Goal: Check status: Check status

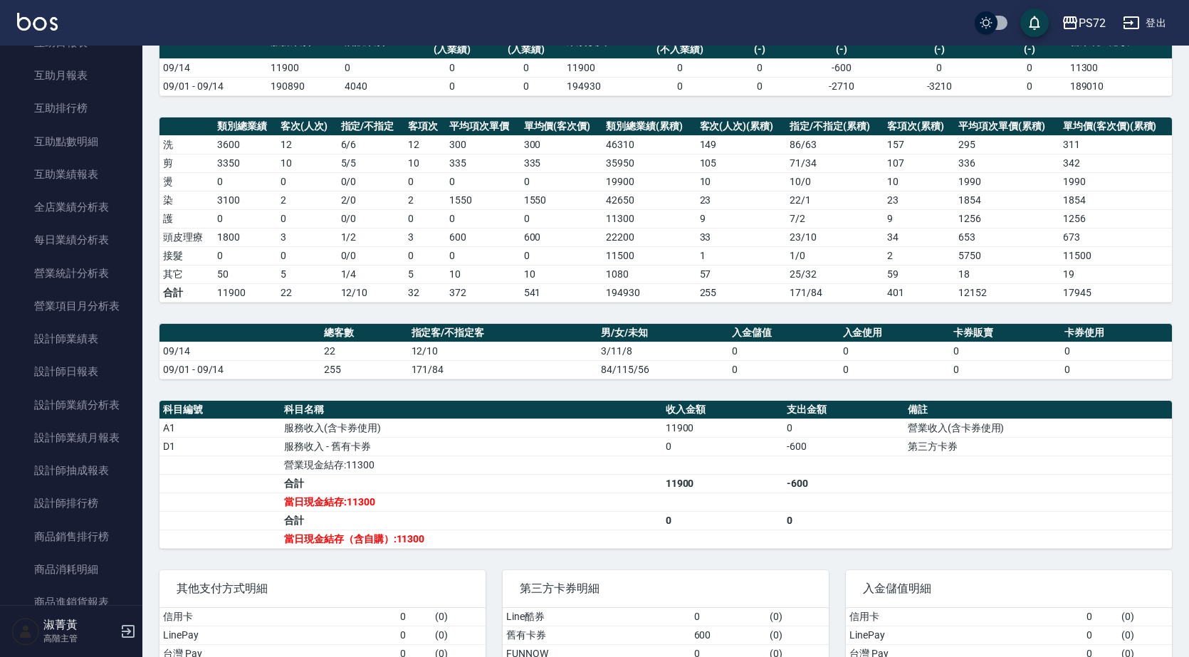
scroll to position [210, 0]
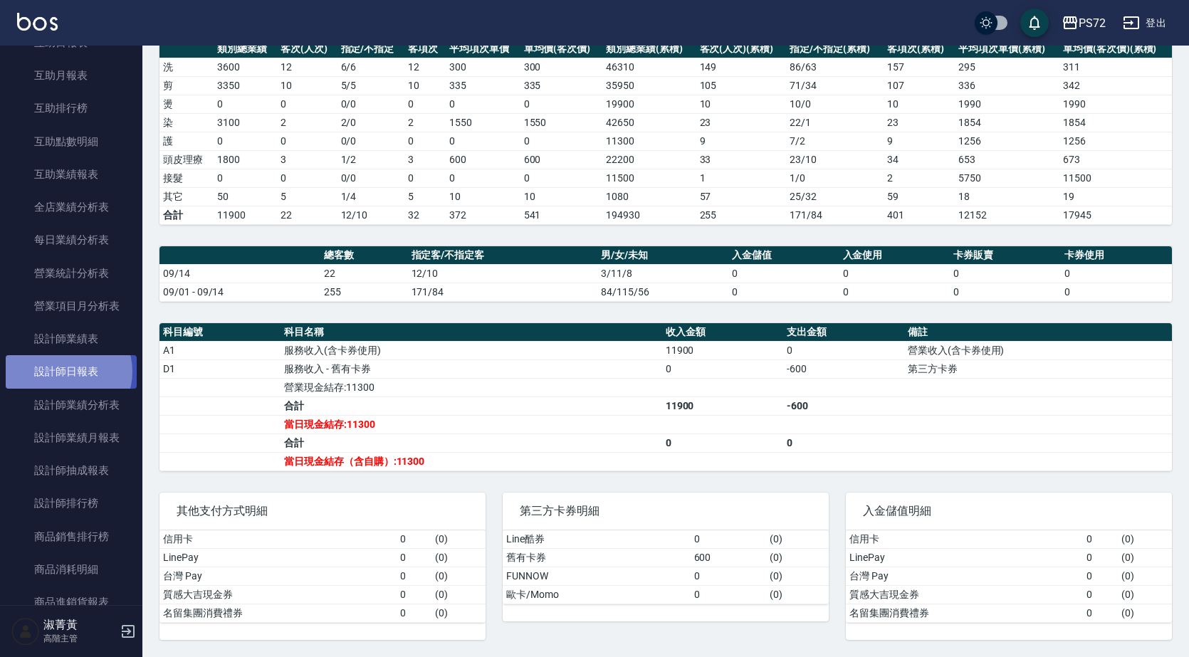
click at [63, 372] on link "設計師日報表" at bounding box center [71, 371] width 131 height 33
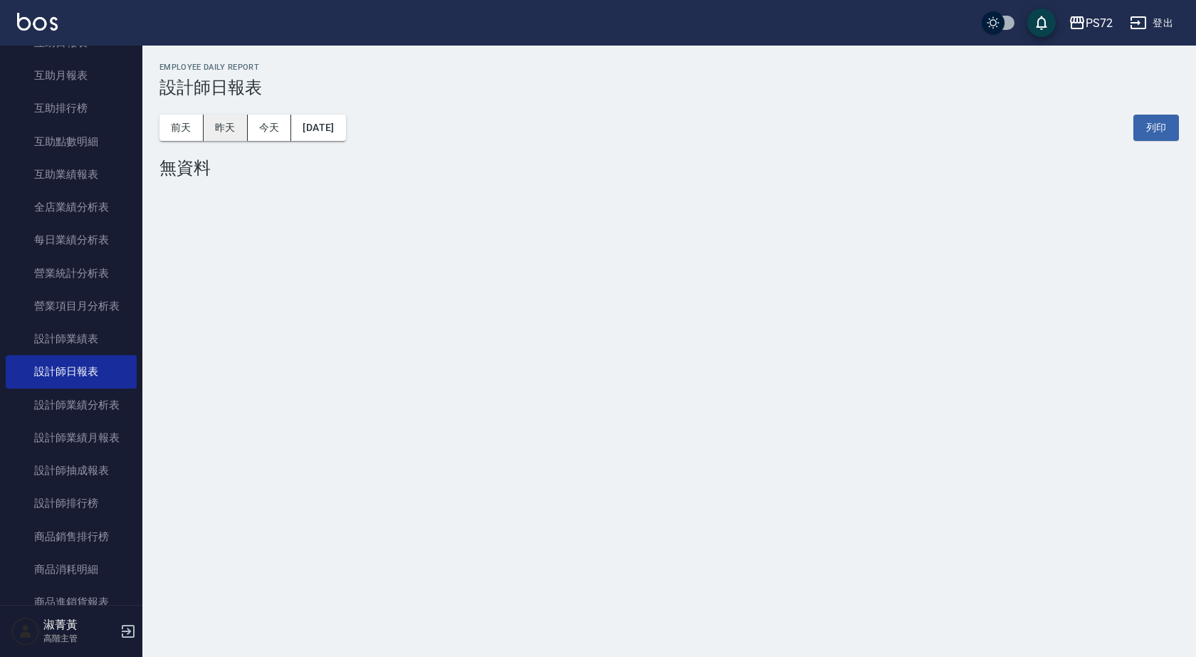
click at [231, 126] on button "昨天" at bounding box center [226, 128] width 44 height 26
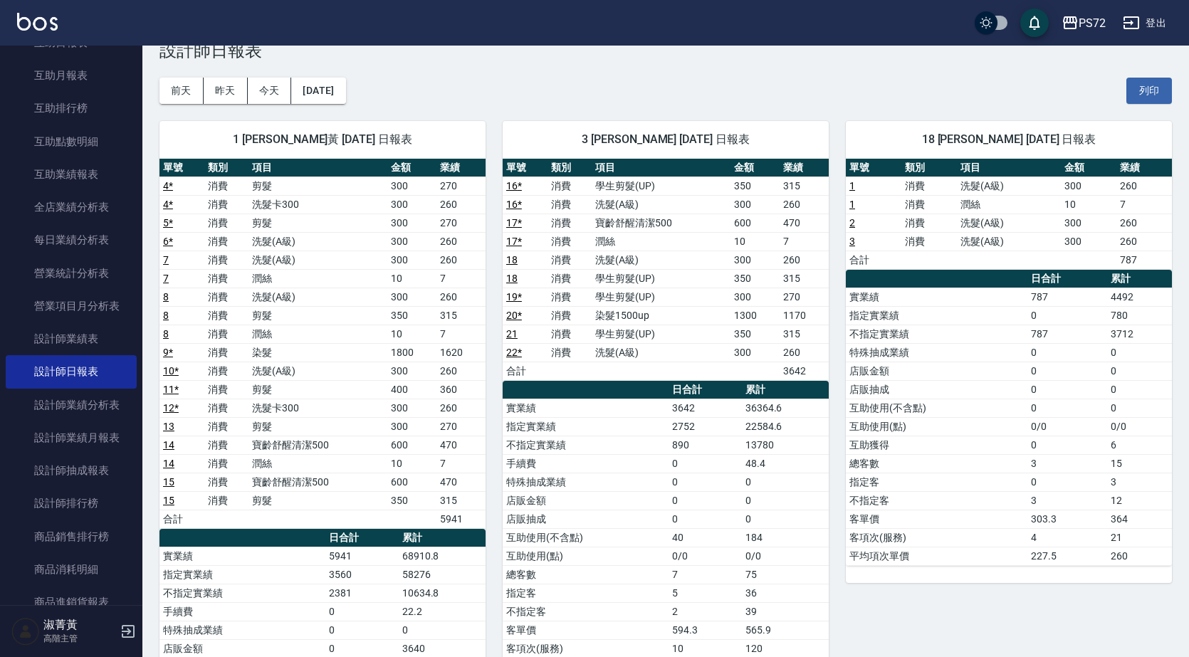
scroll to position [71, 0]
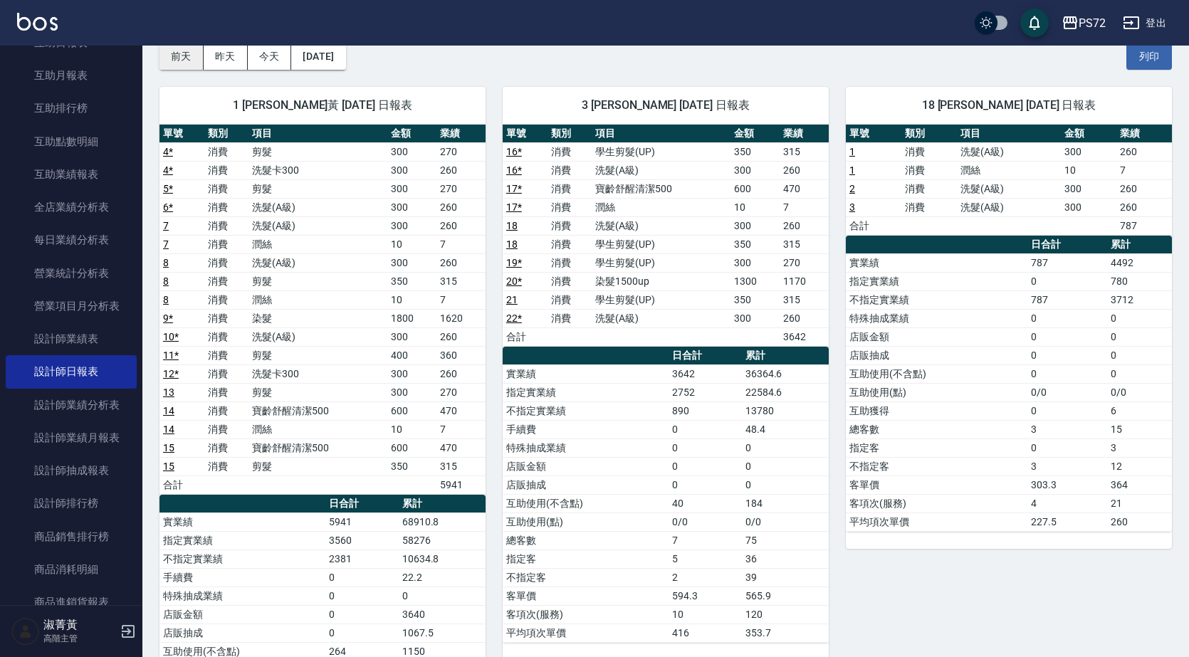
click at [186, 57] on button "前天" at bounding box center [181, 56] width 44 height 26
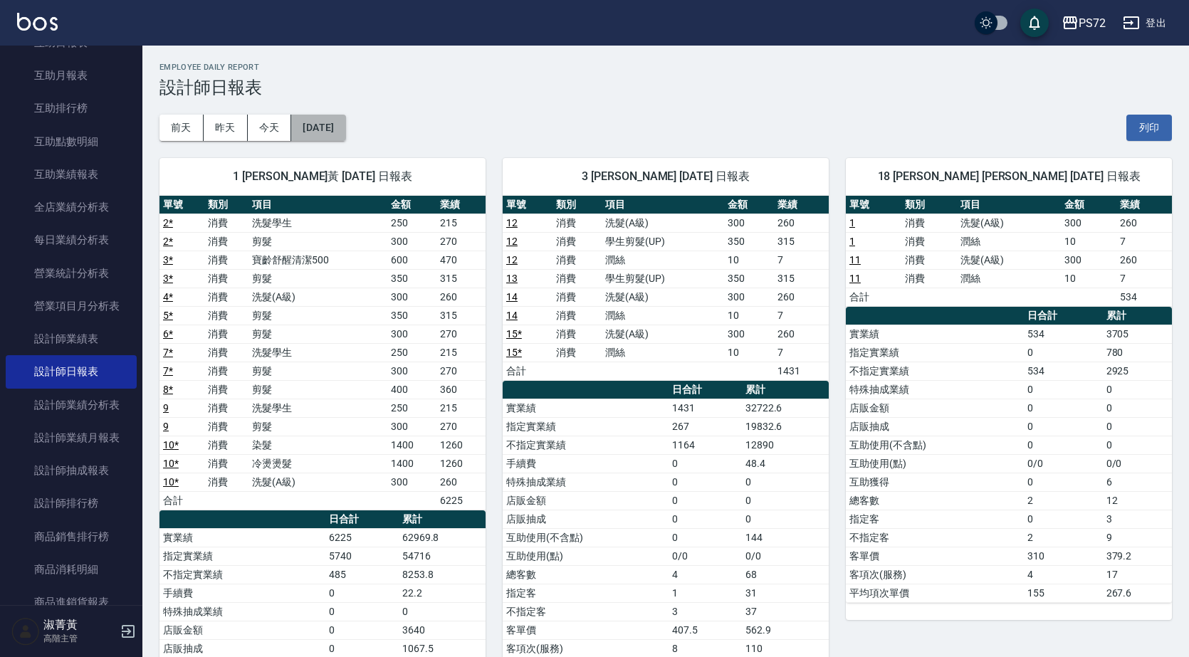
click at [342, 130] on button "[DATE]" at bounding box center [318, 128] width 54 height 26
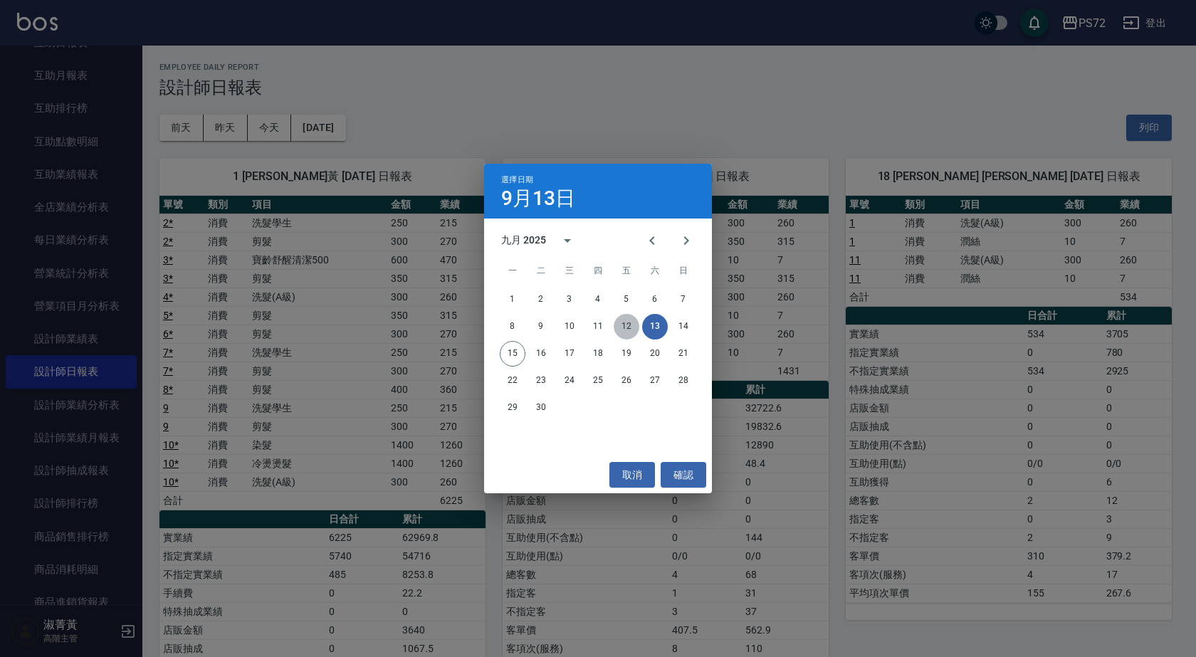
click at [628, 330] on button "12" at bounding box center [627, 327] width 26 height 26
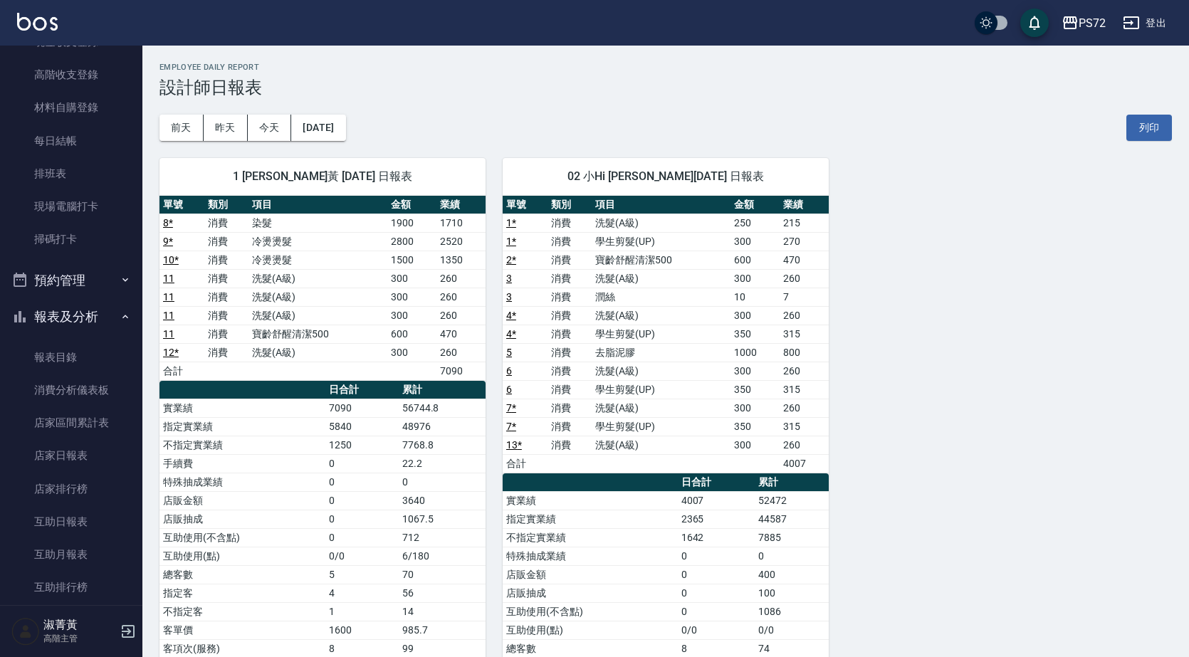
scroll to position [214, 0]
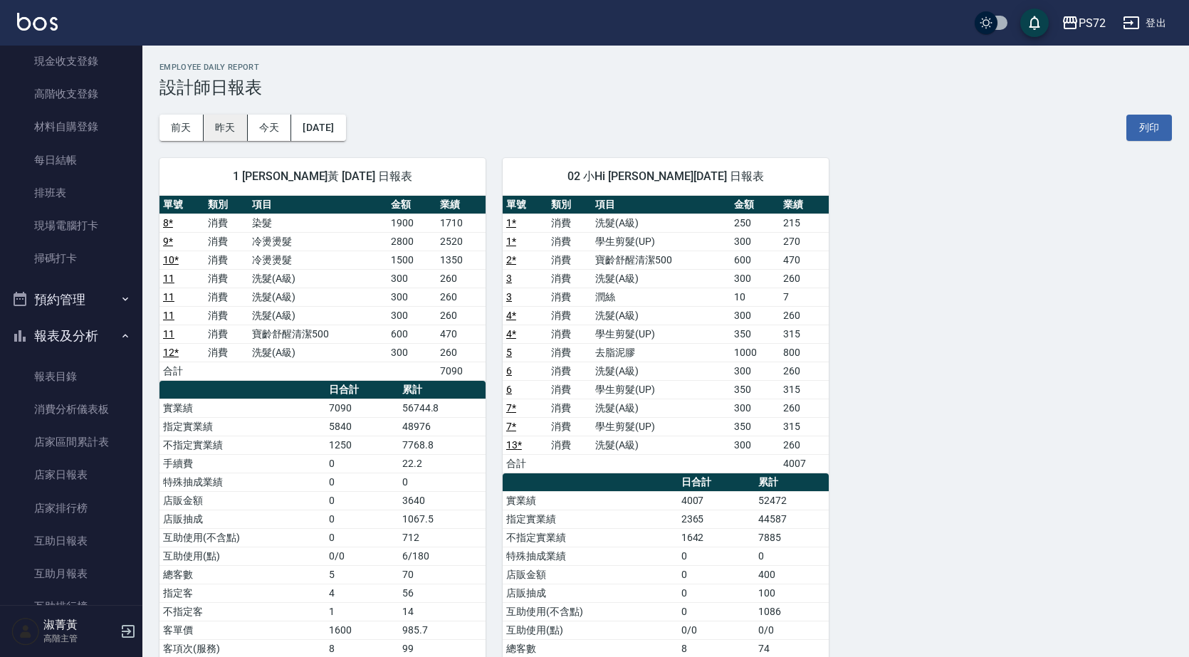
click at [231, 134] on button "昨天" at bounding box center [226, 128] width 44 height 26
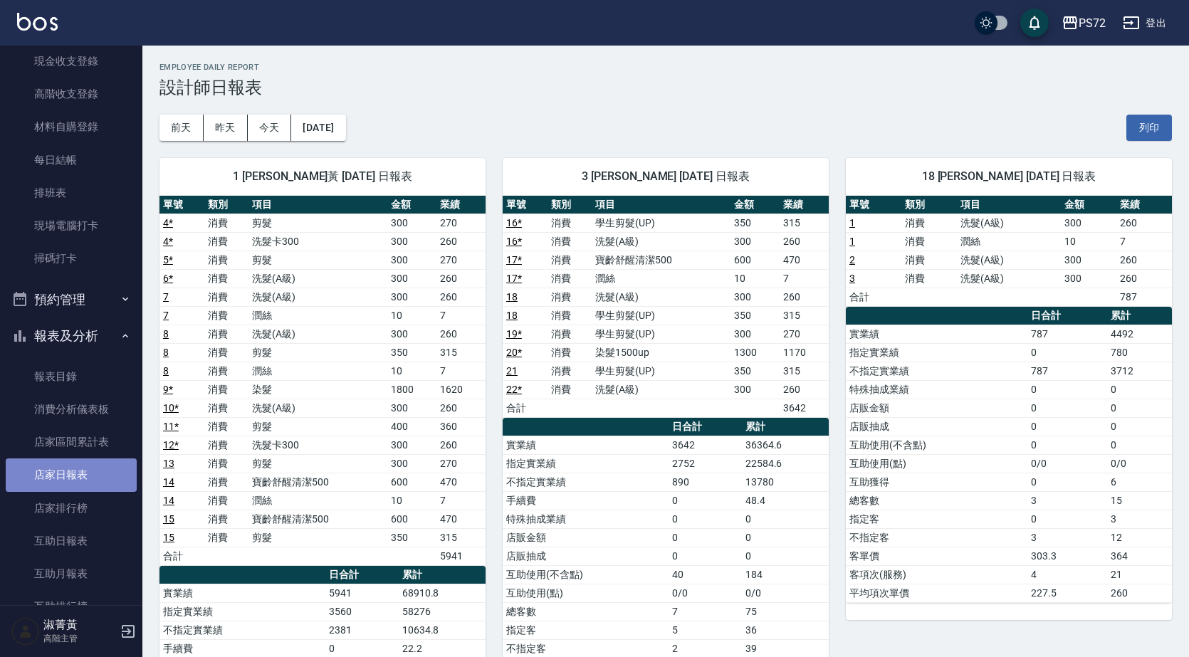
drag, startPoint x: 93, startPoint y: 481, endPoint x: 110, endPoint y: 467, distance: 22.2
click at [95, 480] on link "店家日報表" at bounding box center [71, 474] width 131 height 33
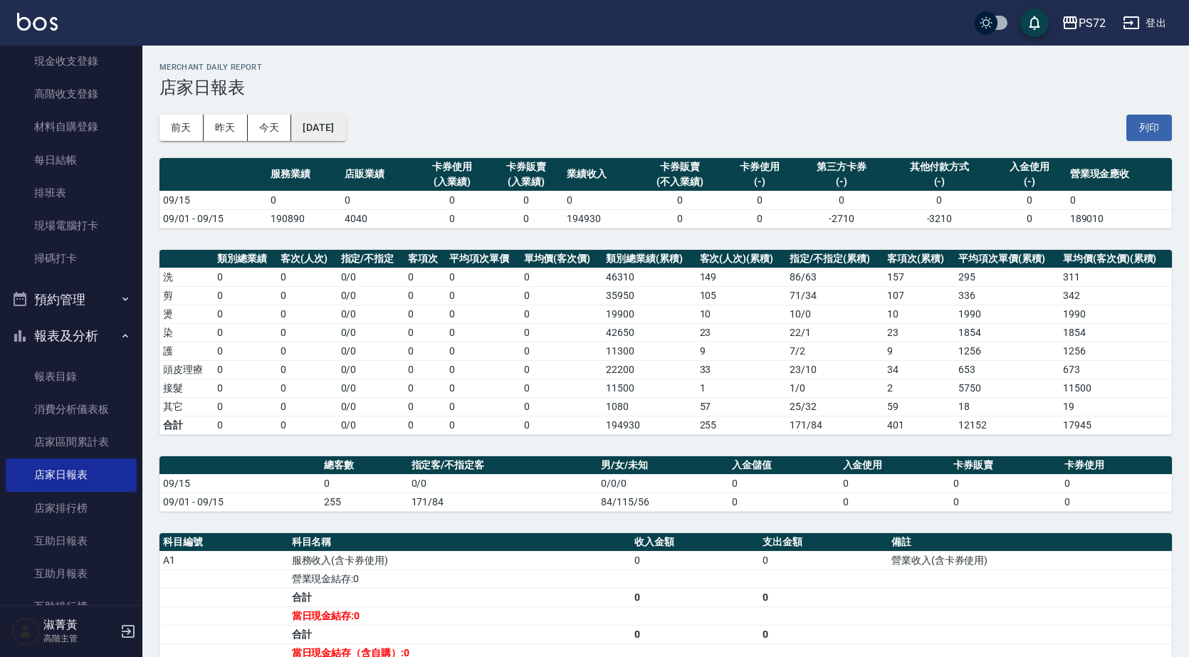
click at [345, 140] on button "[DATE]" at bounding box center [318, 128] width 54 height 26
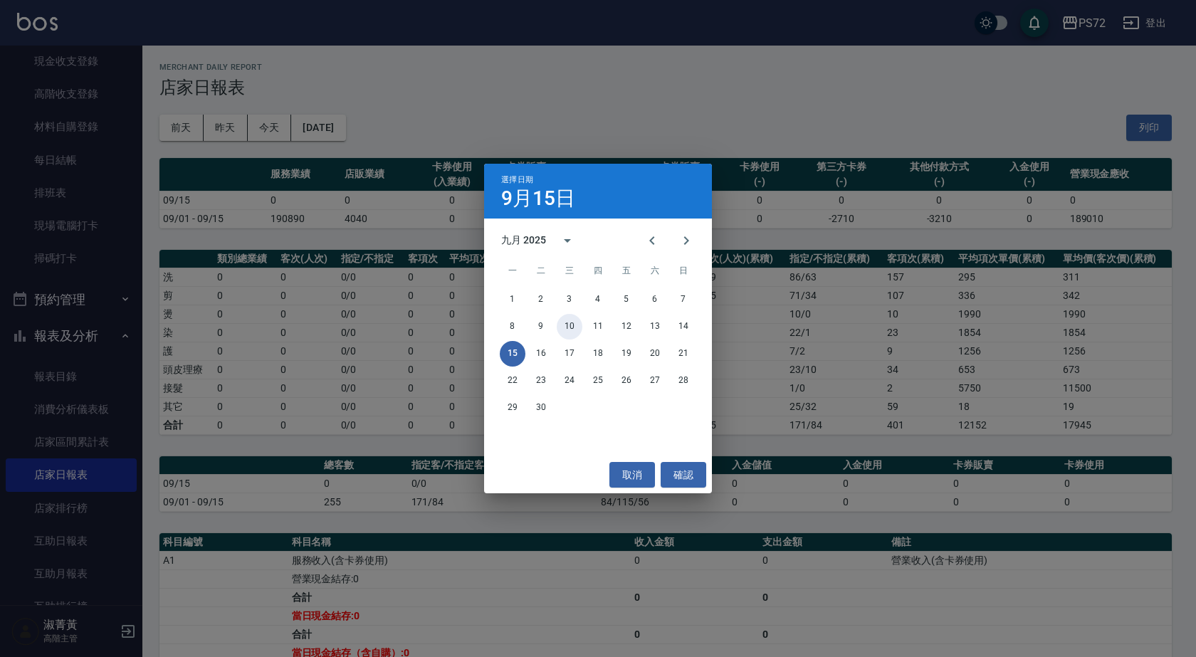
click at [562, 325] on button "10" at bounding box center [570, 327] width 26 height 26
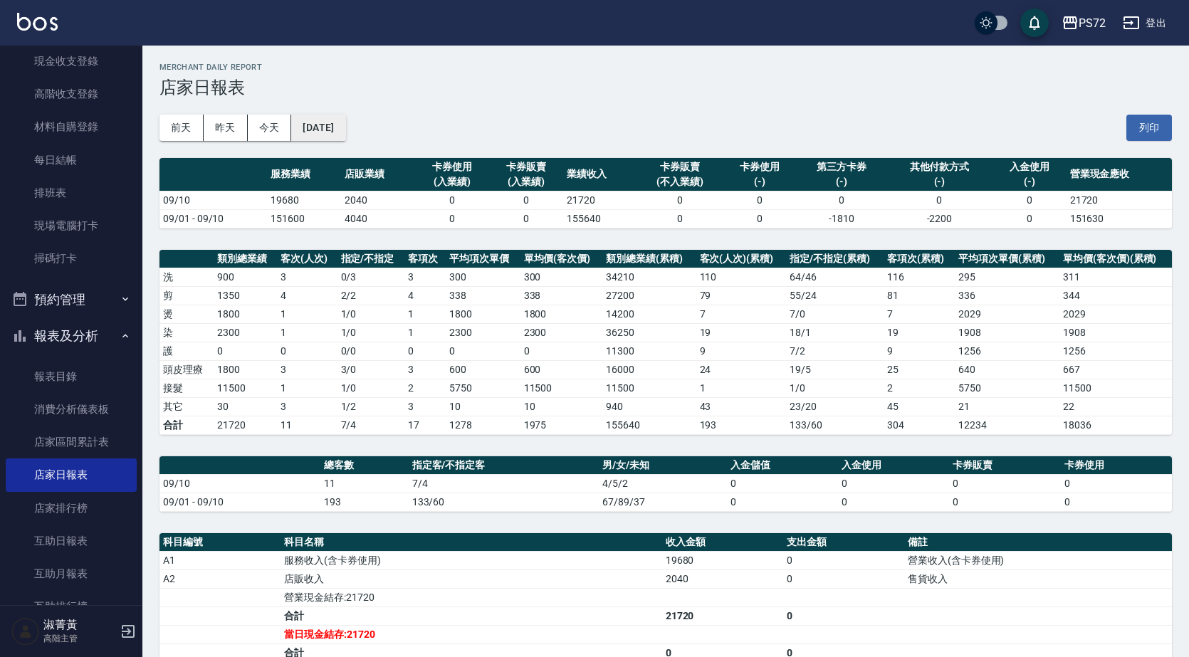
click at [345, 133] on button "[DATE]" at bounding box center [318, 128] width 54 height 26
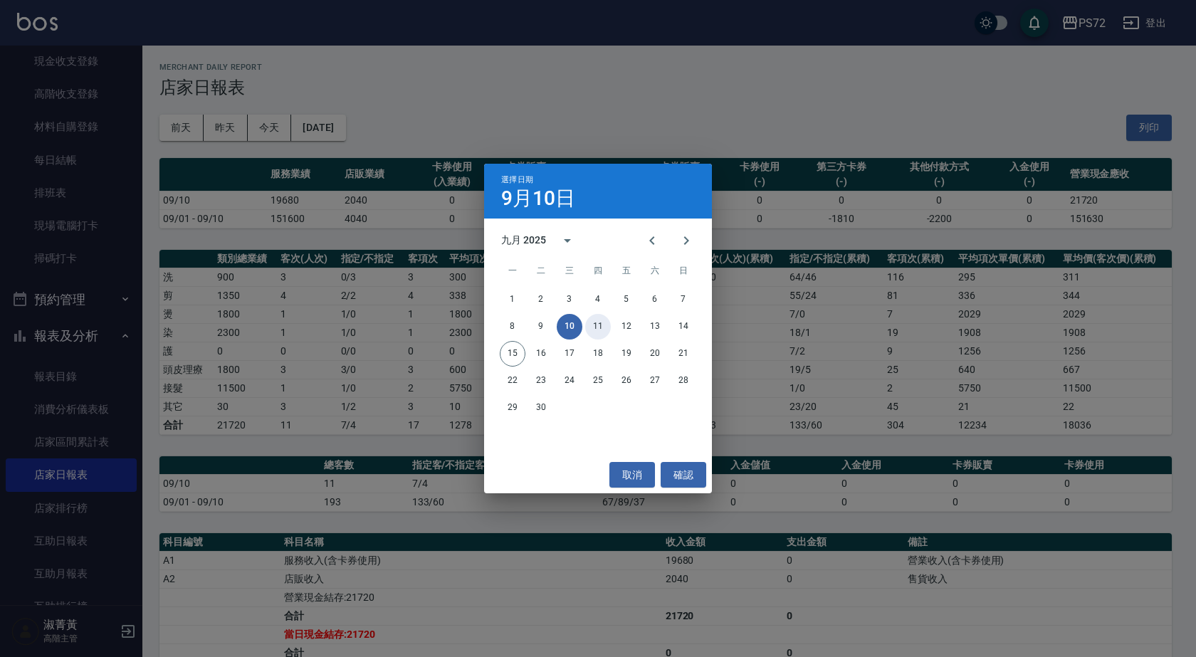
click at [601, 320] on button "11" at bounding box center [598, 327] width 26 height 26
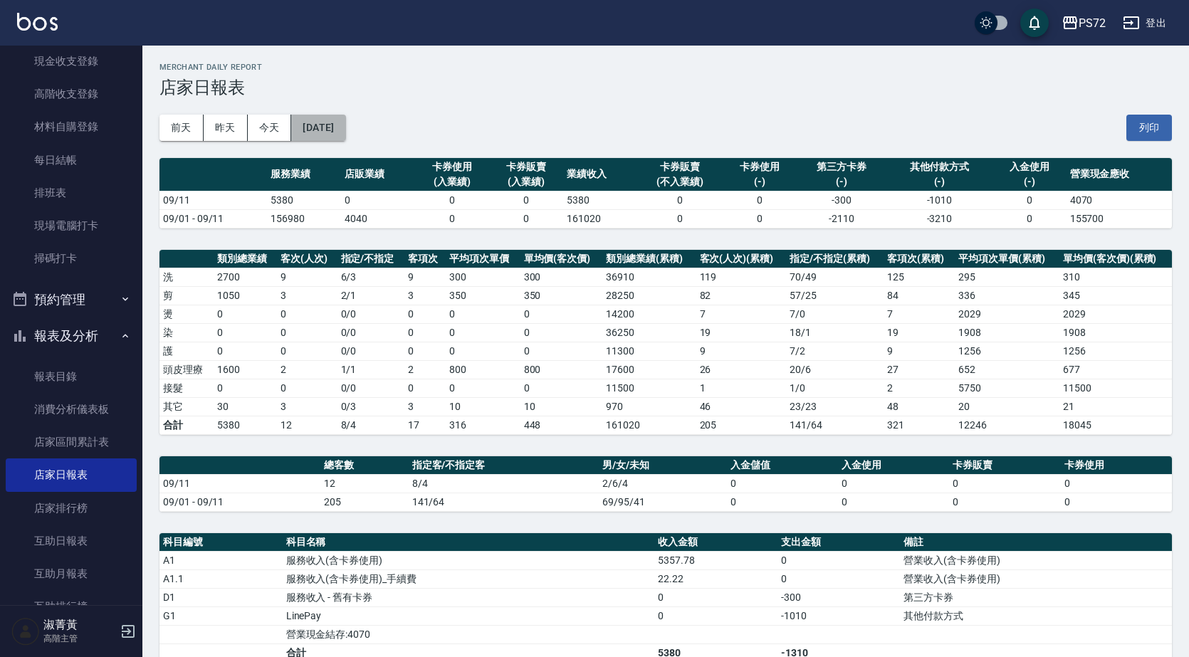
click at [325, 129] on button "[DATE]" at bounding box center [318, 128] width 54 height 26
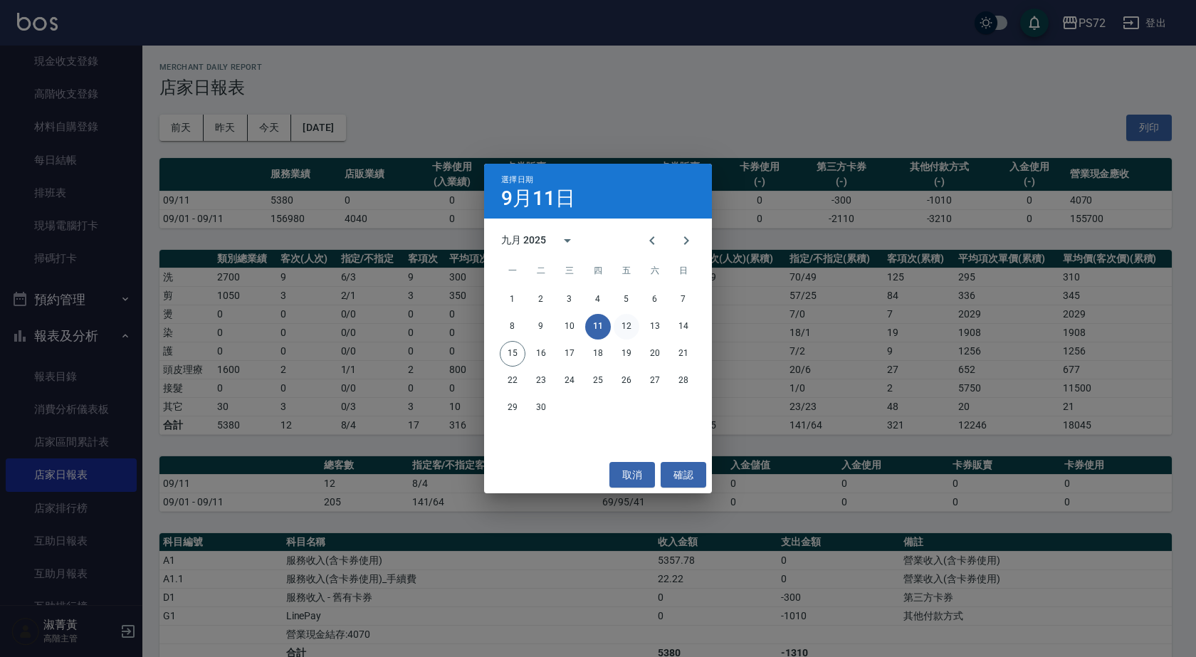
click at [619, 325] on button "12" at bounding box center [627, 327] width 26 height 26
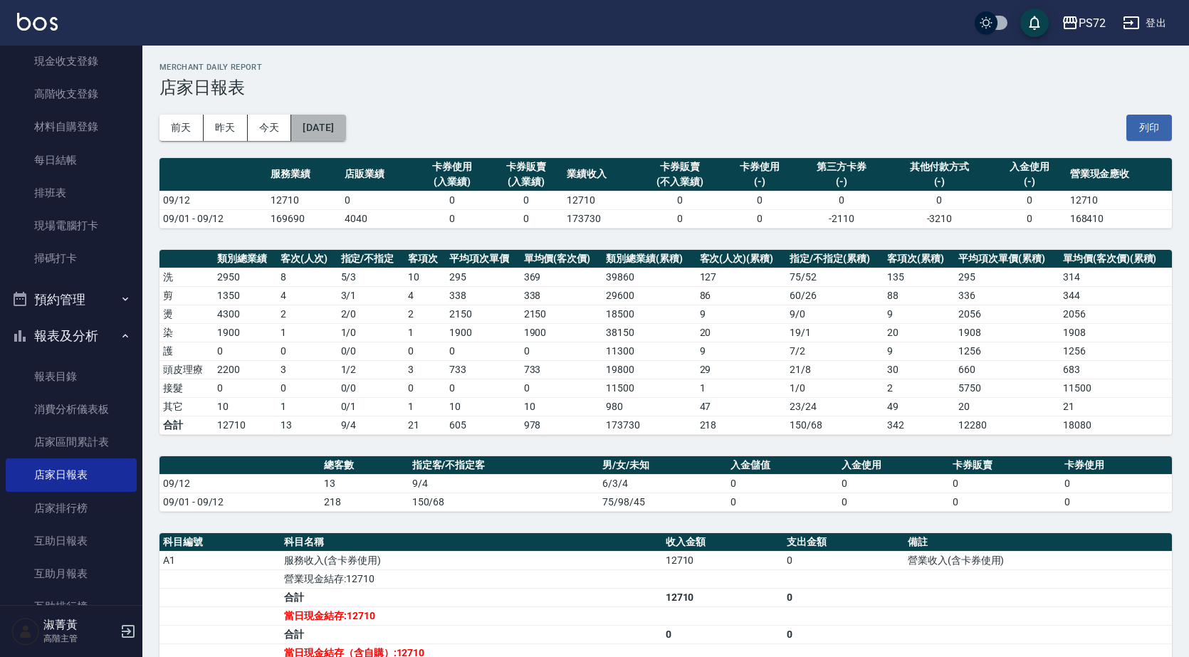
click at [339, 130] on button "[DATE]" at bounding box center [318, 128] width 54 height 26
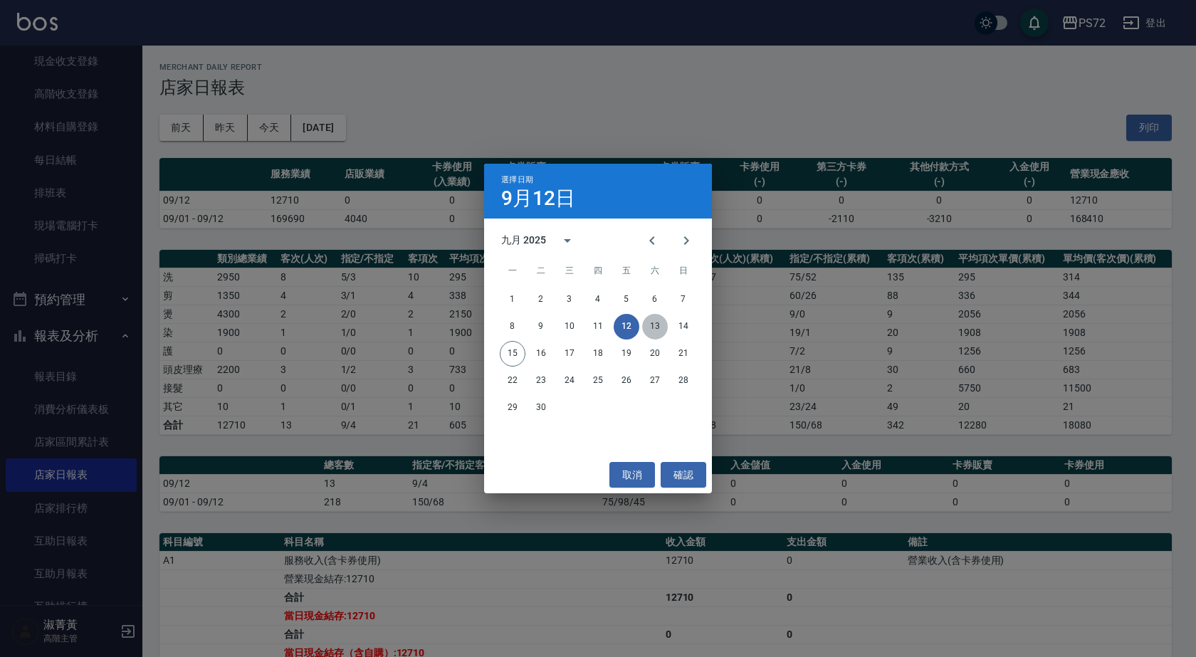
drag, startPoint x: 339, startPoint y: 130, endPoint x: 654, endPoint y: 327, distance: 371.9
click at [654, 327] on button "13" at bounding box center [655, 327] width 26 height 26
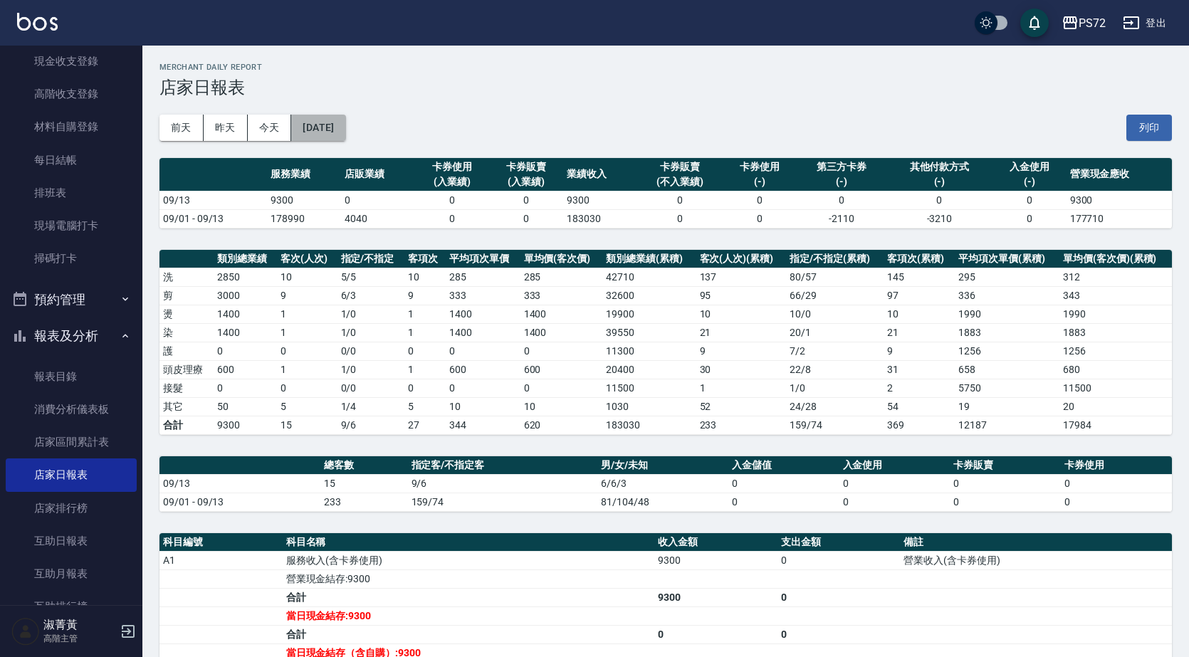
click at [345, 122] on button "[DATE]" at bounding box center [318, 128] width 54 height 26
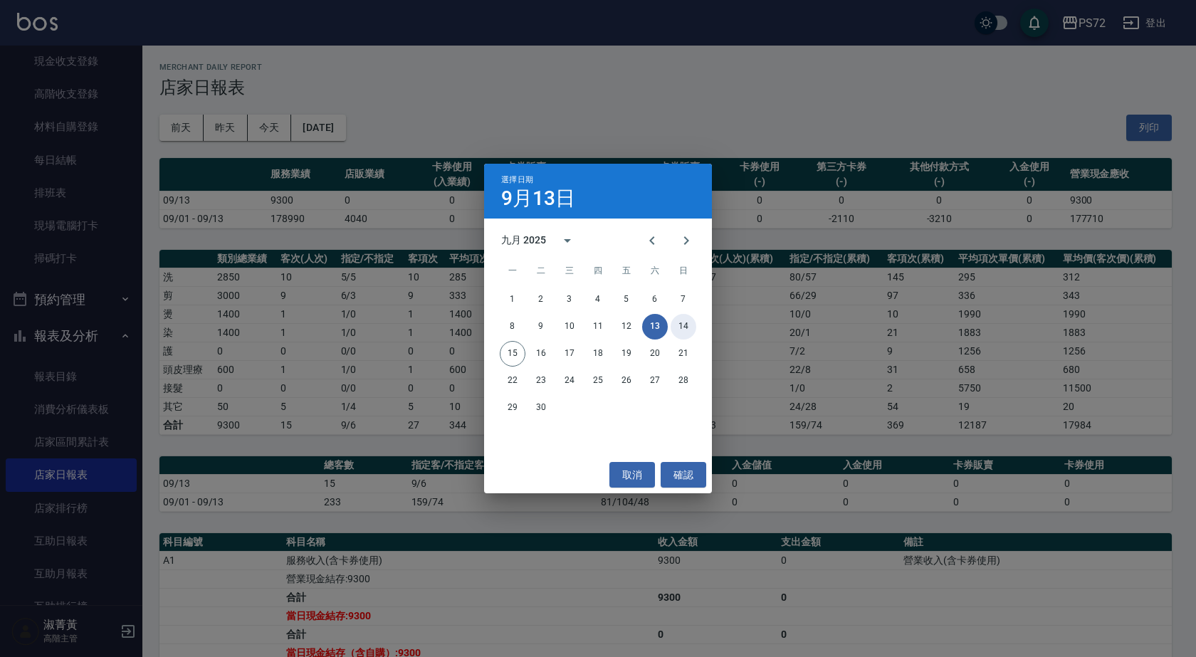
click at [671, 325] on button "14" at bounding box center [683, 327] width 26 height 26
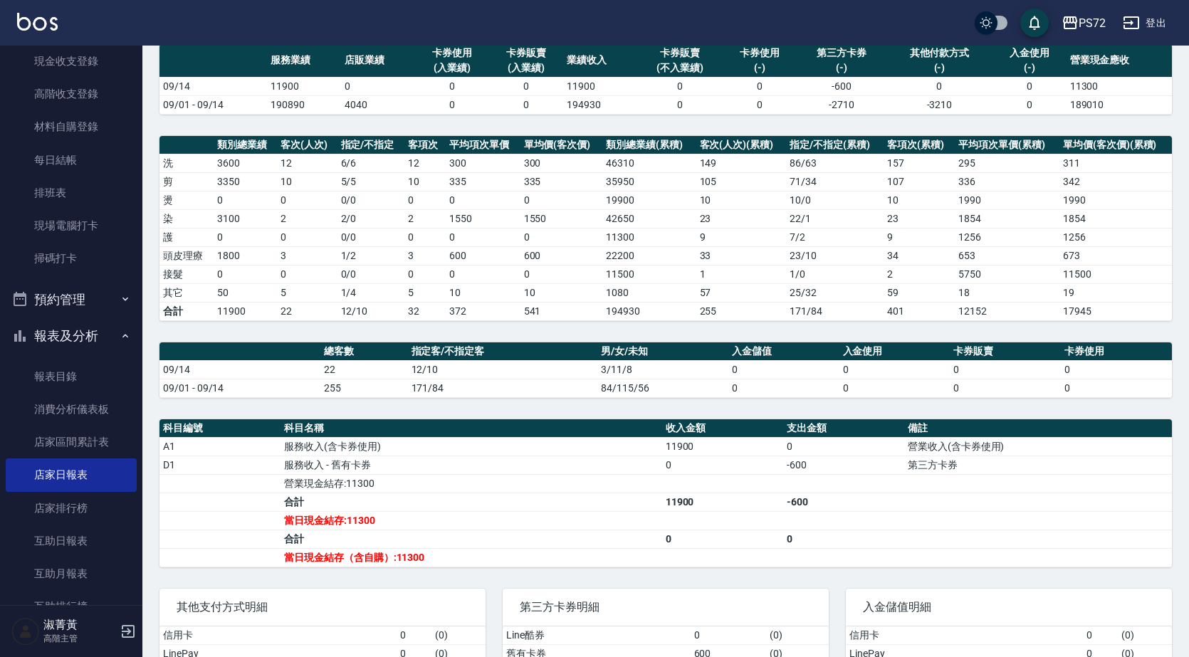
scroll to position [210, 0]
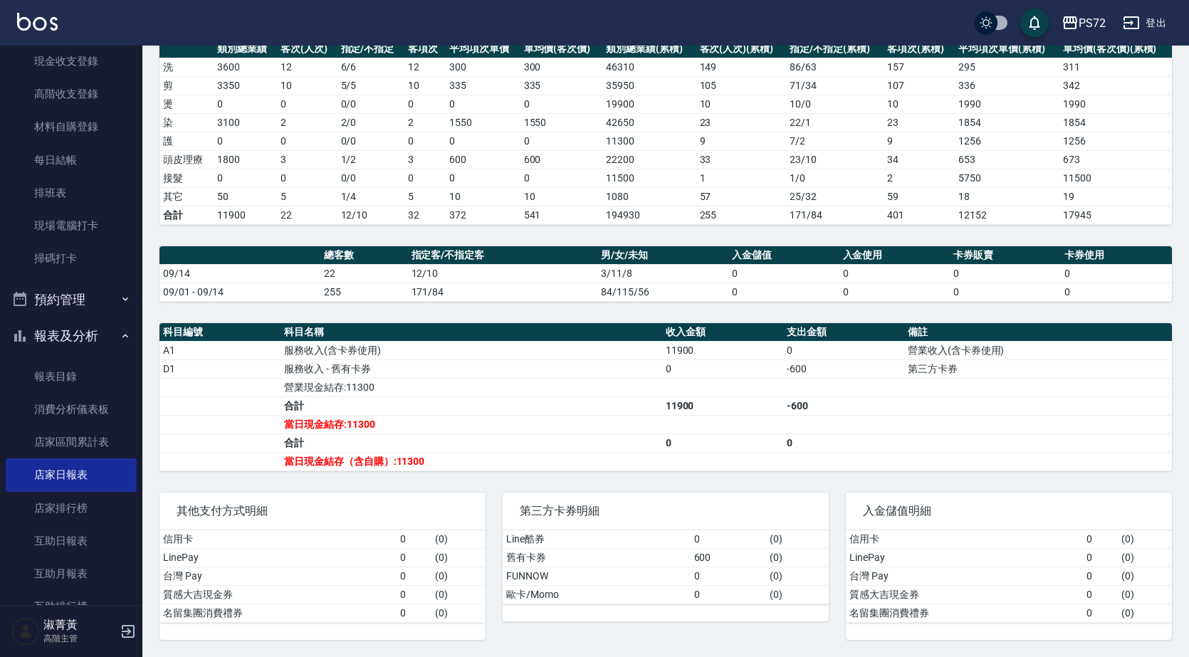
drag, startPoint x: 68, startPoint y: 52, endPoint x: 71, endPoint y: 39, distance: 13.3
